Goal: Task Accomplishment & Management: Use online tool/utility

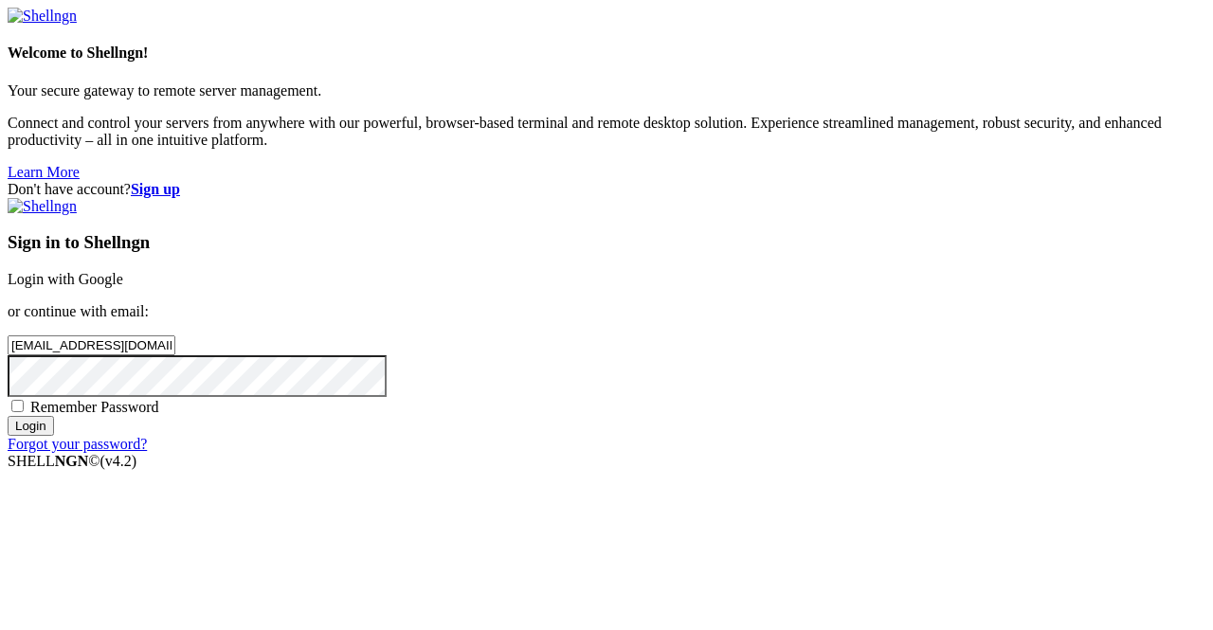
type input "[EMAIL_ADDRESS][DOMAIN_NAME]"
click at [573, 347] on div "Don't have account? Sign up Sign in to Shellngn Login with Google or continue w…" at bounding box center [607, 317] width 1198 height 272
click at [54, 436] on input "Login" at bounding box center [31, 426] width 46 height 20
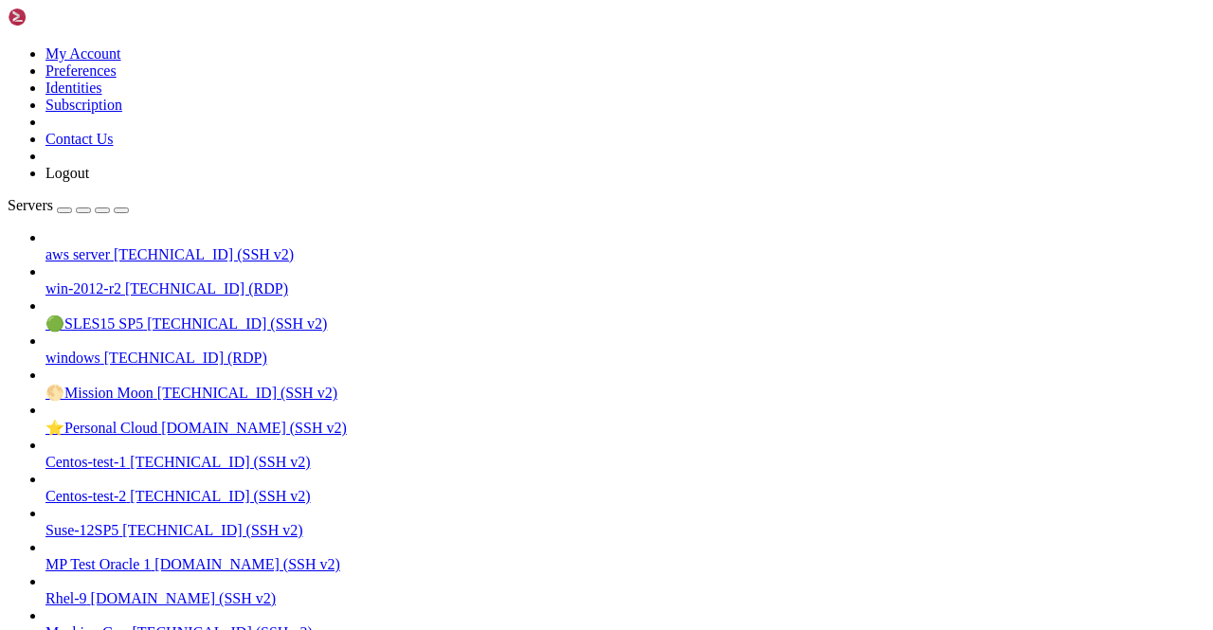
click at [64, 210] on div "button" at bounding box center [64, 210] width 0 height 0
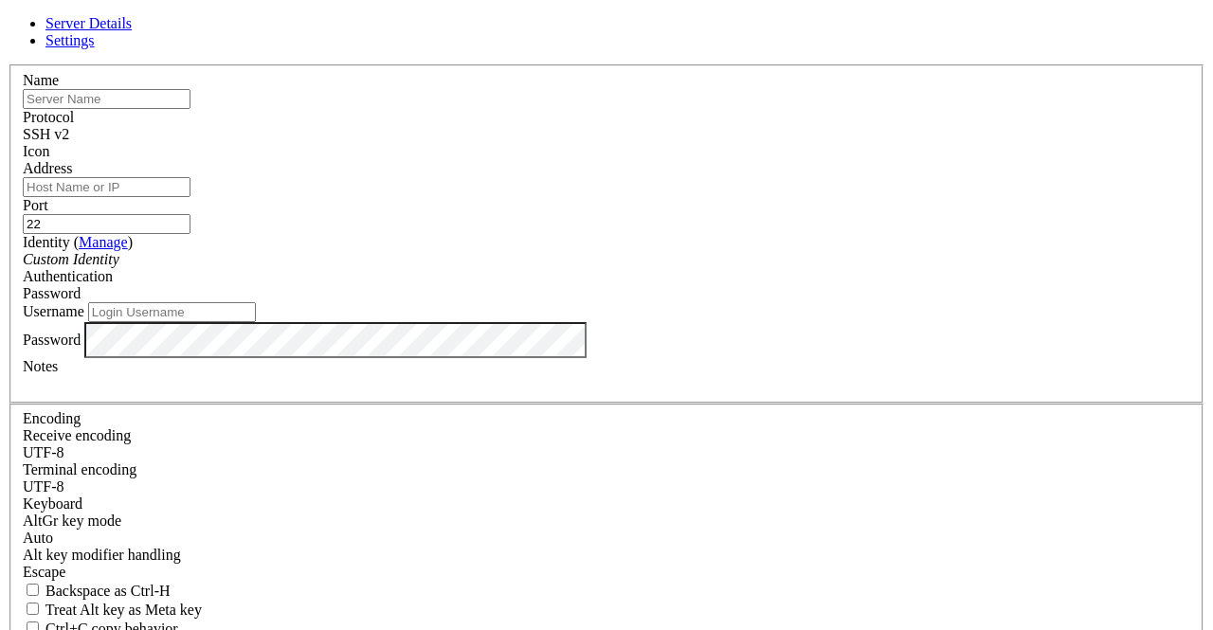
click at [191, 109] on input "text" at bounding box center [107, 99] width 168 height 20
click at [191, 197] on input "Address" at bounding box center [107, 187] width 168 height 20
drag, startPoint x: 450, startPoint y: 134, endPoint x: 357, endPoint y: 141, distance: 93.2
click at [191, 109] on input "victory" at bounding box center [107, 99] width 168 height 20
type input "highly_secured_DND"
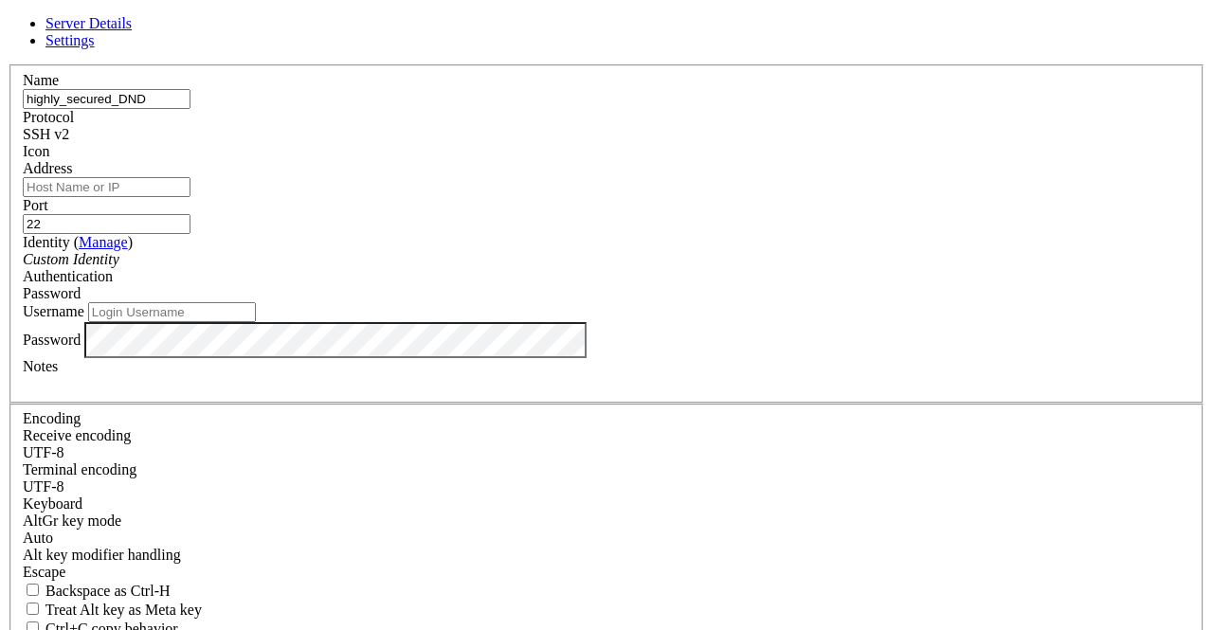
click at [191, 197] on input "Address" at bounding box center [107, 187] width 168 height 20
paste input "[TECHNICAL_ID]"
type input "[TECHNICAL_ID]"
click at [737, 285] on div "Password" at bounding box center [607, 293] width 1168 height 17
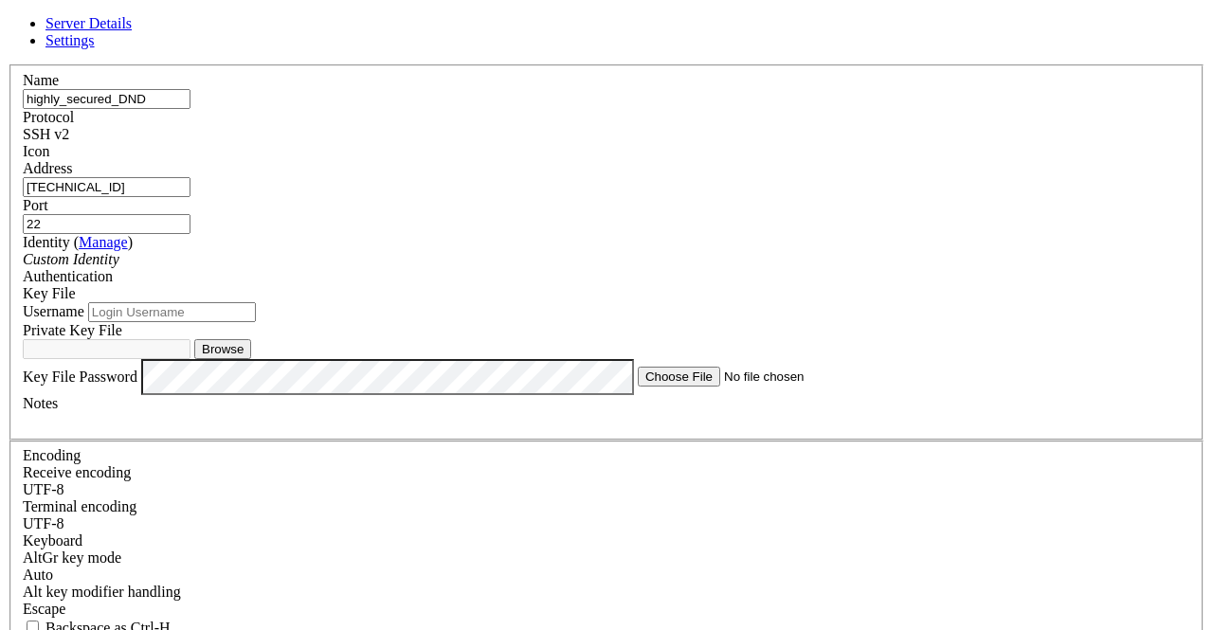
click at [256, 322] on input "Username" at bounding box center [172, 312] width 168 height 20
type input "ec2-user"
click at [251, 359] on button "Browse" at bounding box center [222, 349] width 57 height 20
type input "testkey.pem"
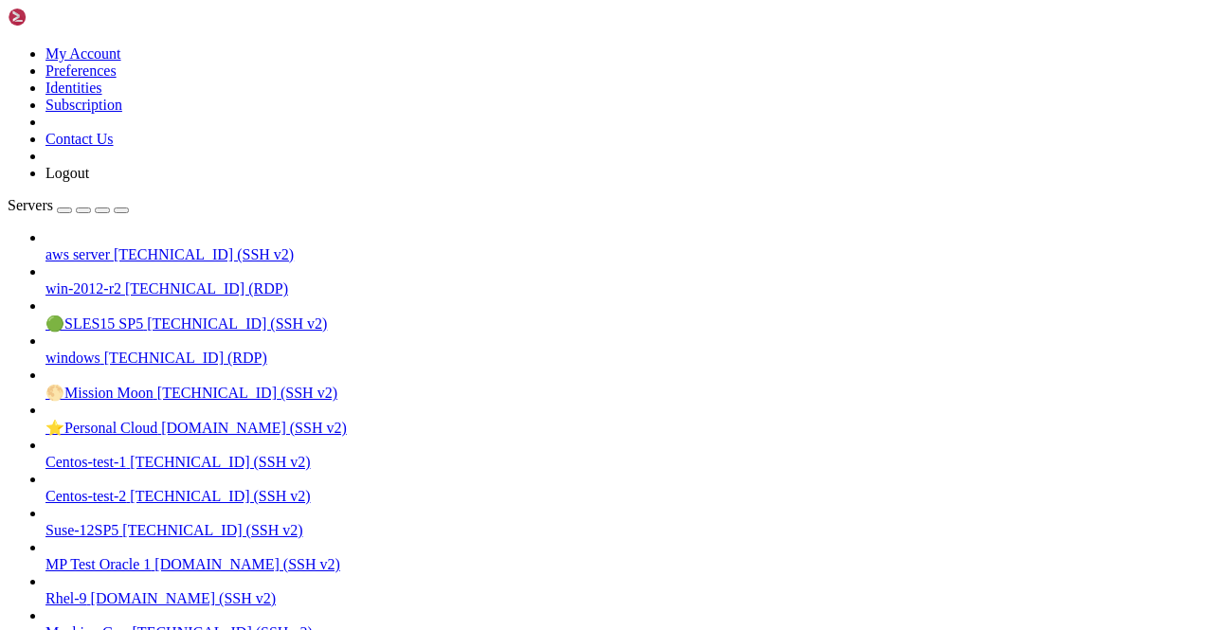
scroll to position [485, 0]
